Goal: Information Seeking & Learning: Check status

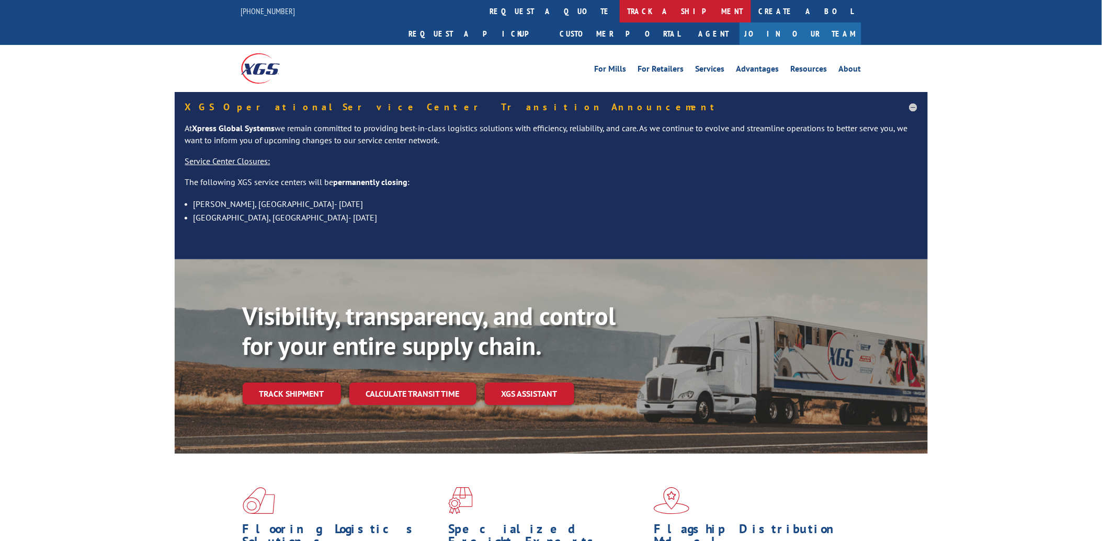
click at [620, 16] on link "track a shipment" at bounding box center [685, 11] width 131 height 22
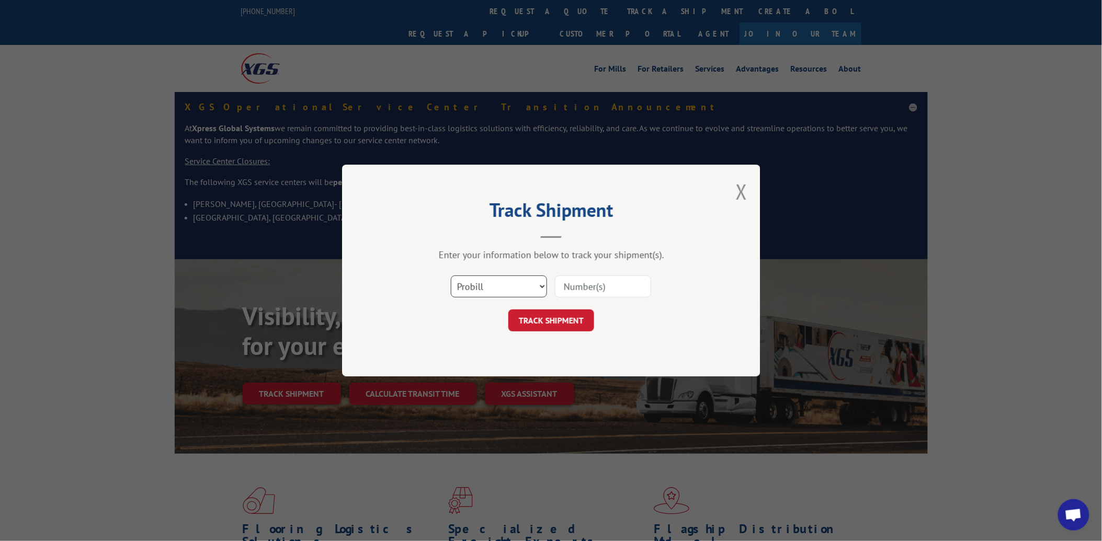
click at [492, 293] on select "Select category... Probill BOL PO" at bounding box center [499, 287] width 96 height 22
select select "po"
click at [451, 276] on select "Select category... Probill BOL PO" at bounding box center [499, 287] width 96 height 22
click at [584, 292] on input at bounding box center [603, 287] width 96 height 22
paste input "24505076"
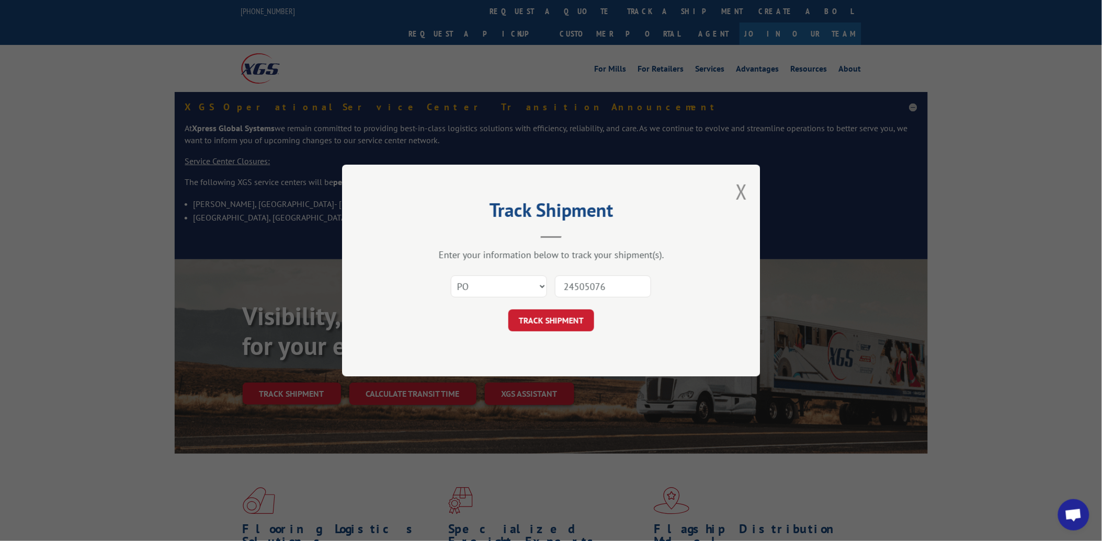
type input "24505076"
click at [565, 338] on div "Track Shipment Enter your information below to track your shipment(s). Select c…" at bounding box center [551, 271] width 418 height 212
click at [566, 327] on button "TRACK SHIPMENT" at bounding box center [551, 321] width 86 height 22
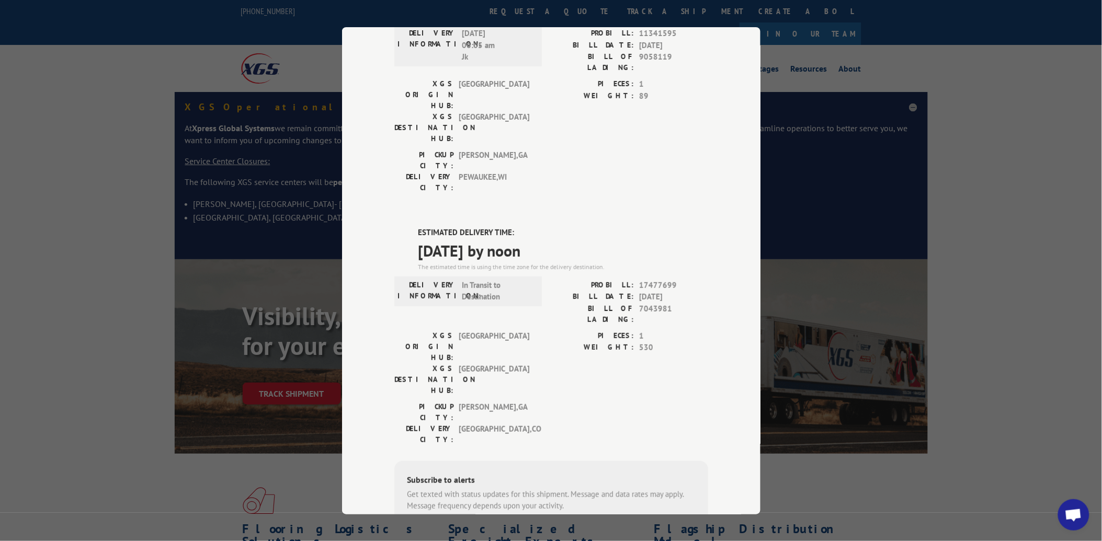
scroll to position [116, 0]
